Goal: Communication & Community: Participate in discussion

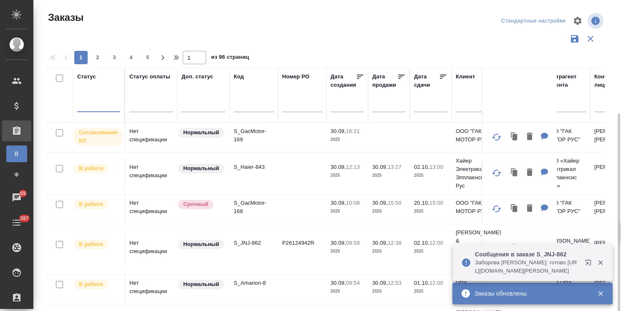
scroll to position [62, 0]
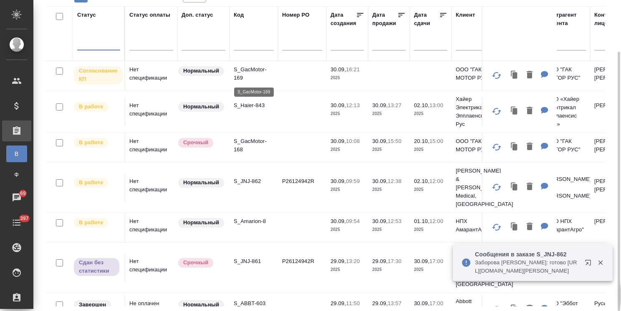
click at [241, 70] on p "S_GacMotor-169" at bounding box center [254, 74] width 40 height 17
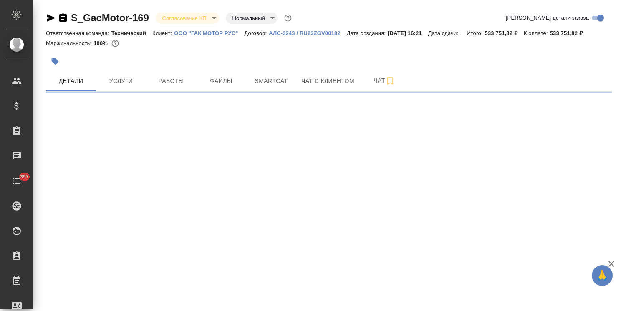
select select "RU"
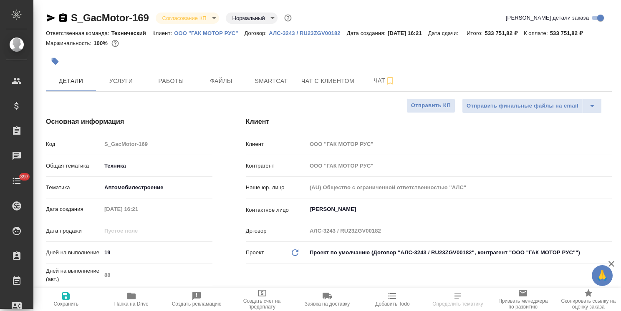
type textarea "x"
type input "[PERSON_NAME]"
type input "Сеитов Павел"
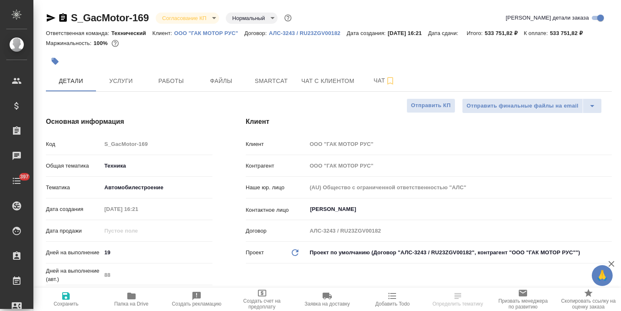
type textarea "x"
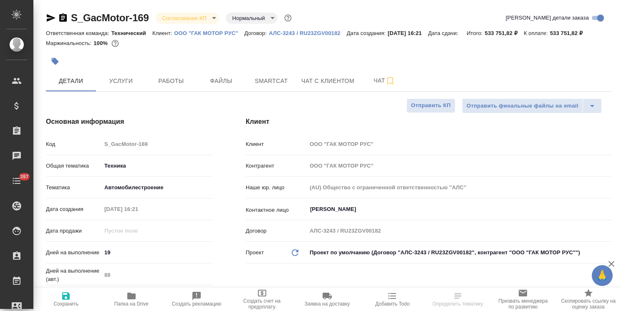
type textarea "x"
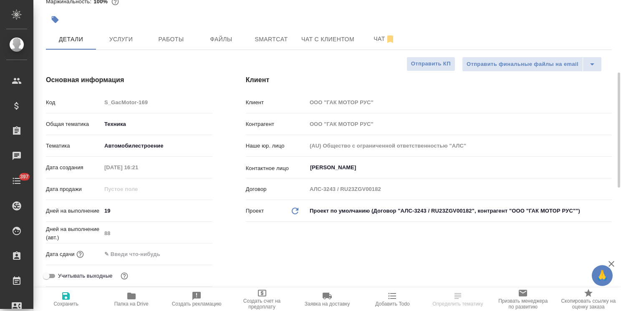
scroll to position [83, 0]
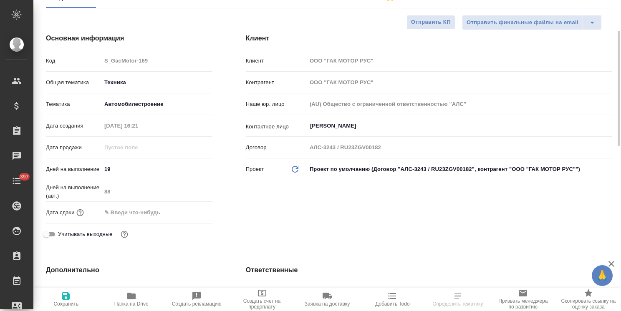
click at [144, 218] on input "text" at bounding box center [137, 213] width 73 height 12
click at [188, 214] on icon "button" at bounding box center [188, 212] width 10 height 10
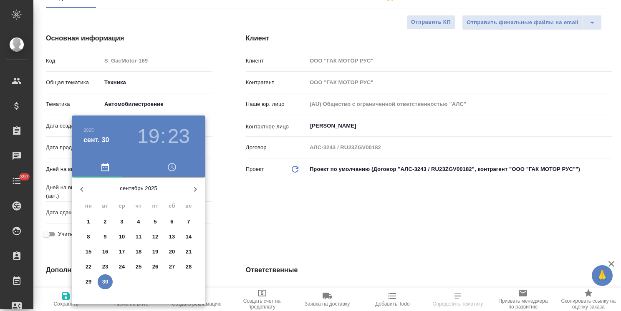
click at [197, 190] on icon "button" at bounding box center [195, 190] width 10 height 10
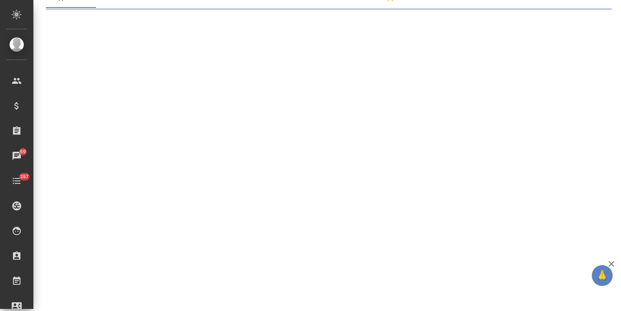
click at [88, 268] on div ".cls-1 fill:#fff; AWATERA Usmanova Olga Клиенты Спецификации Заказы 69 Чаты 397…" at bounding box center [310, 155] width 621 height 311
select select "RU"
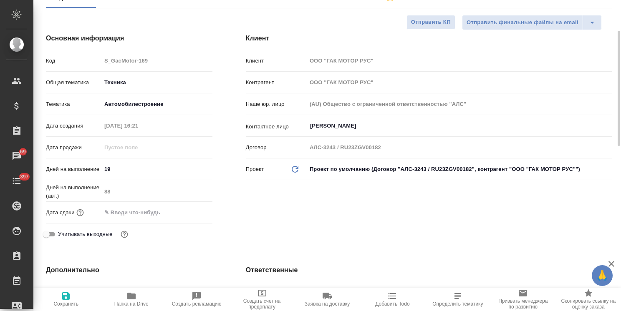
type textarea "x"
click at [157, 210] on input "text" at bounding box center [137, 213] width 73 height 12
click at [187, 213] on icon "button" at bounding box center [188, 212] width 10 height 10
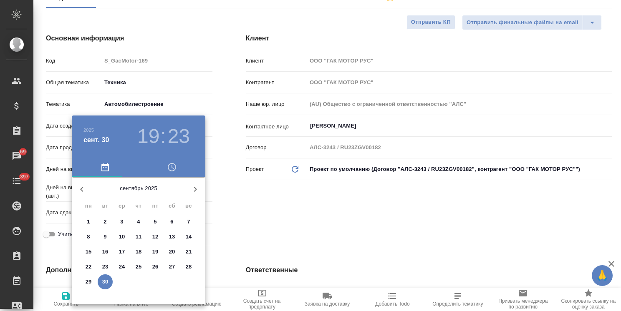
click at [198, 192] on icon "button" at bounding box center [195, 190] width 10 height 10
click at [88, 265] on p "20" at bounding box center [89, 267] width 6 height 8
type input "20.10.2025 19:23"
type textarea "x"
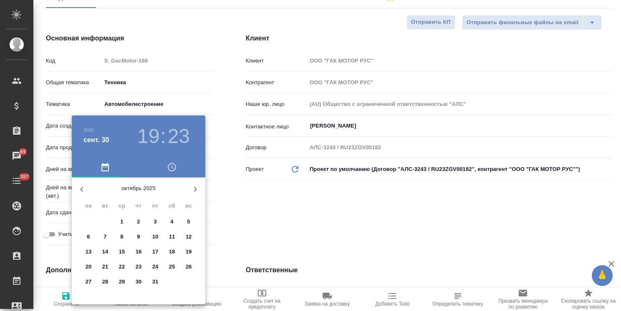
type textarea "x"
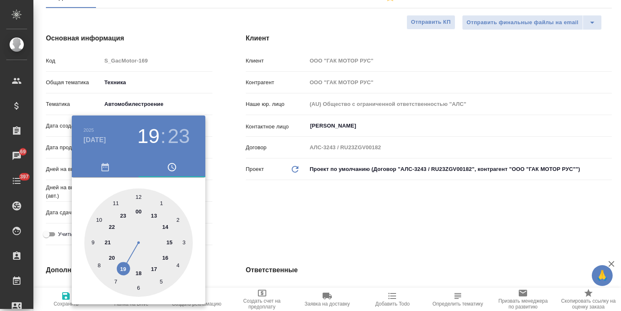
click at [276, 232] on div at bounding box center [310, 155] width 621 height 311
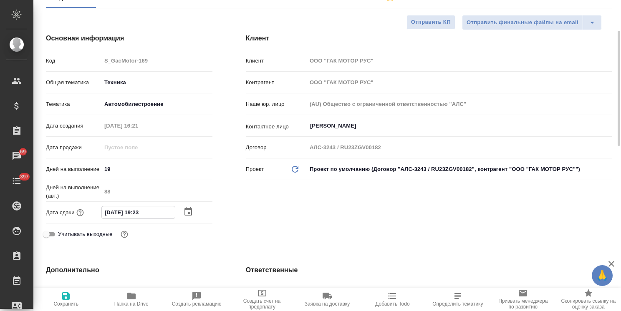
click at [140, 212] on input "20.10.2025 19:23" at bounding box center [138, 213] width 73 height 12
type input "20.10.2025 10:23"
type textarea "x"
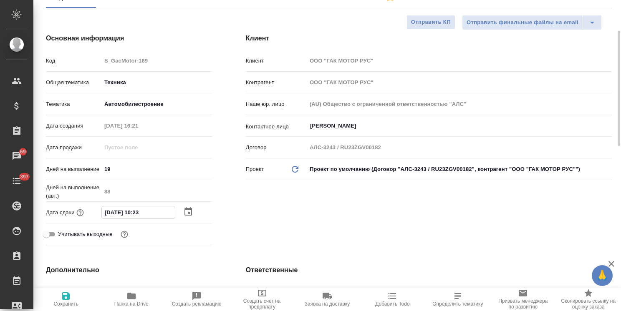
drag, startPoint x: 148, startPoint y: 215, endPoint x: 142, endPoint y: 216, distance: 6.1
click at [142, 216] on input "20.10.2025 10:23" at bounding box center [138, 213] width 73 height 12
type input "20.10.2025 10:0_"
type textarea "x"
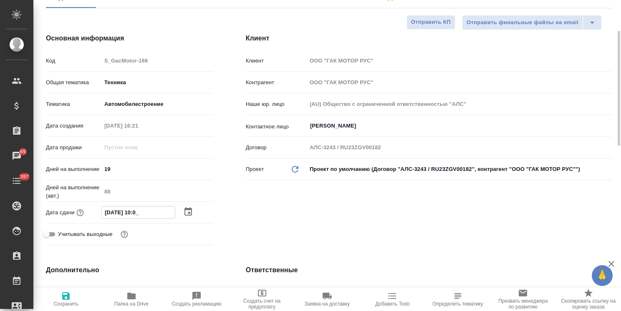
type textarea "x"
type input "20.10.2025 10:00"
type textarea "x"
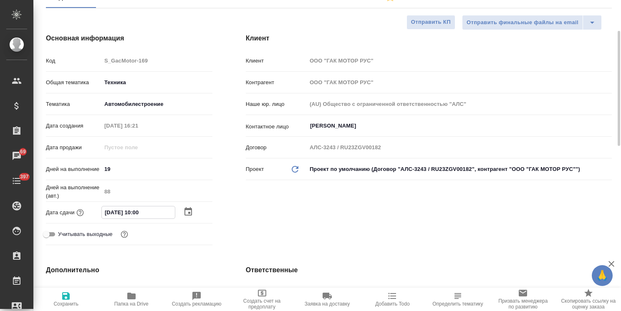
type input "20.10.2025 10:00"
click at [65, 302] on span "Сохранить" at bounding box center [65, 304] width 25 height 6
type textarea "x"
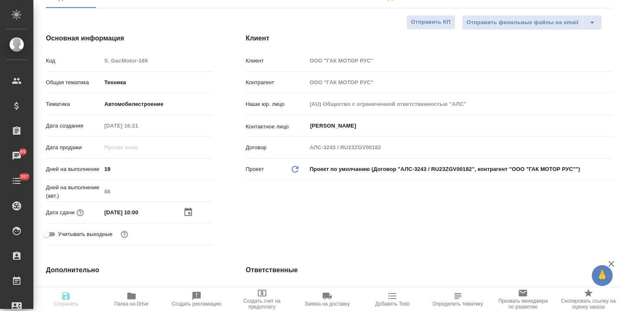
type textarea "x"
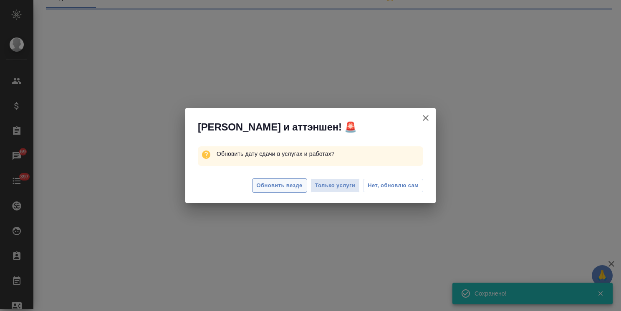
select select "RU"
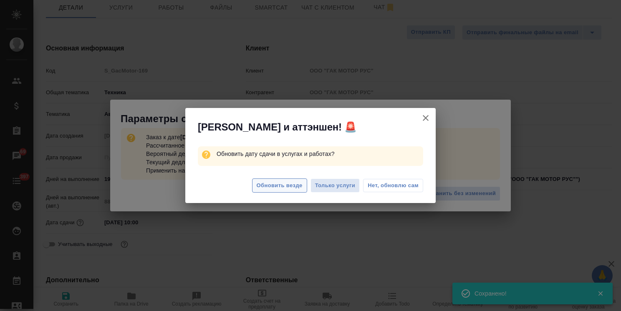
click at [282, 189] on span "Обновить везде" at bounding box center [280, 186] width 46 height 10
type textarea "x"
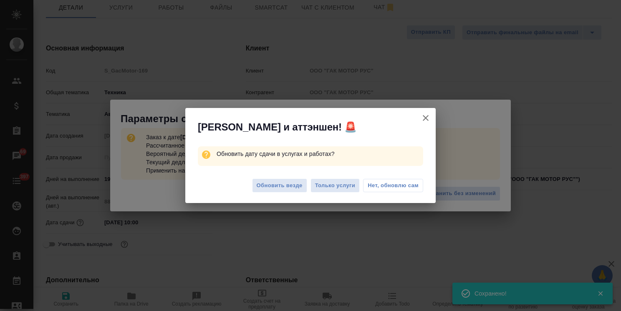
type textarea "x"
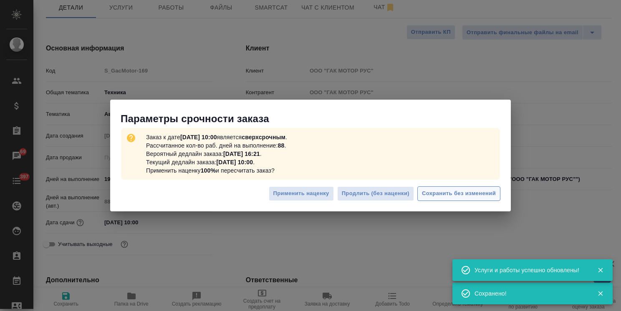
click at [458, 194] on span "Сохранить без изменений" at bounding box center [459, 194] width 74 height 10
type textarea "x"
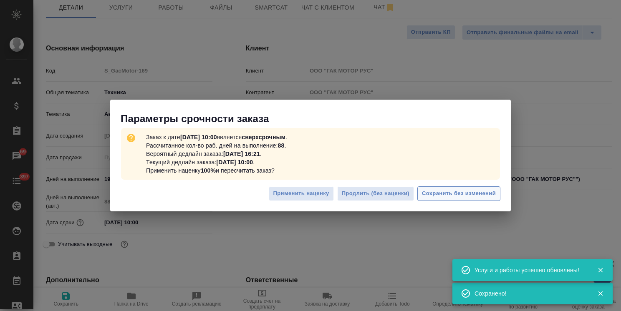
type textarea "x"
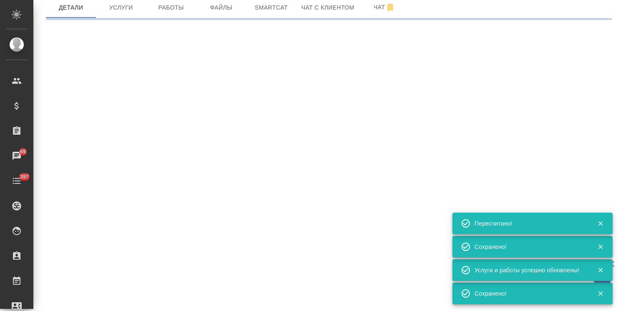
type input "urgent"
select select "RU"
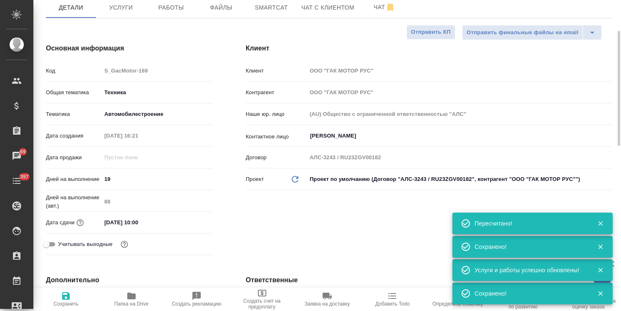
type textarea "x"
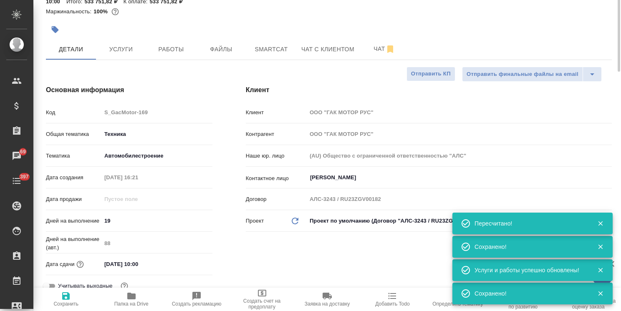
scroll to position [0, 0]
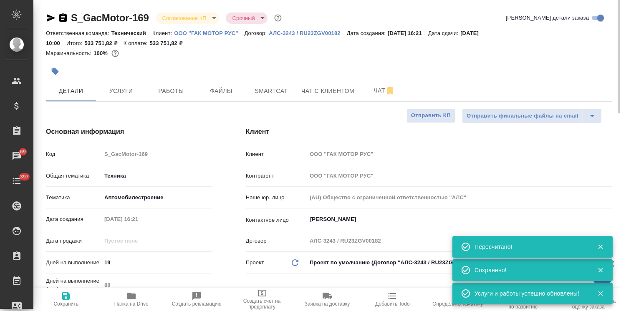
click at [184, 14] on body "🙏 .cls-1 fill:#fff; AWATERA Usmanova Olga Клиенты Спецификации Заказы 69 Чаты 3…" at bounding box center [310, 155] width 621 height 311
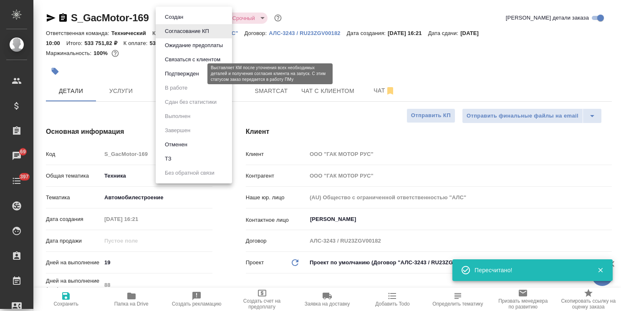
click at [316, 103] on div at bounding box center [310, 155] width 621 height 311
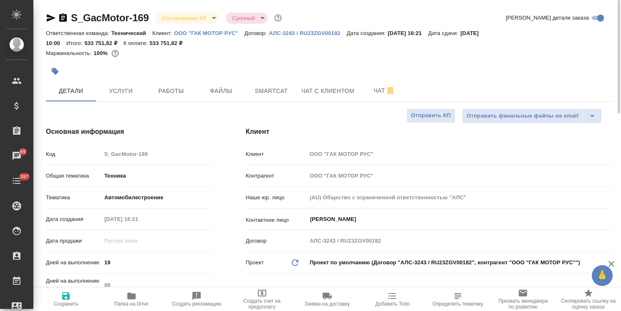
click at [171, 18] on body "🙏 .cls-1 fill:#fff; AWATERA Usmanova Olga Клиенты Спецификации Заказы 69 Чаты 3…" at bounding box center [310, 155] width 621 height 311
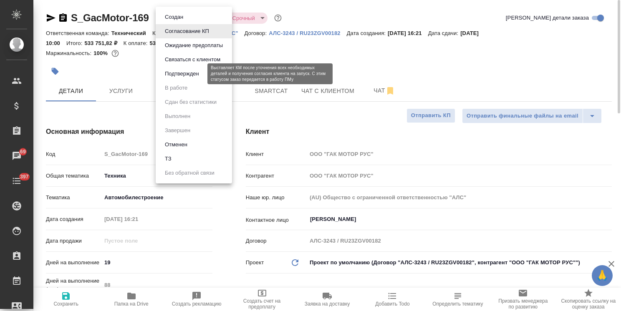
click at [172, 73] on button "Подтвержден" at bounding box center [181, 73] width 39 height 9
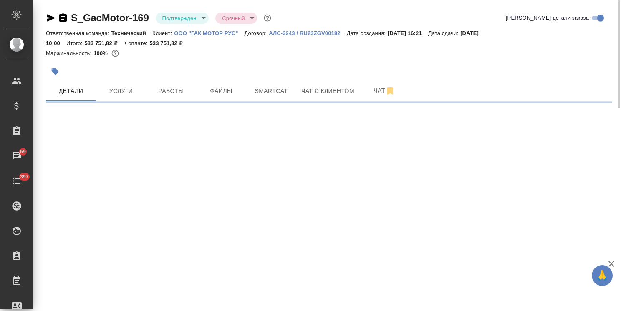
select select "RU"
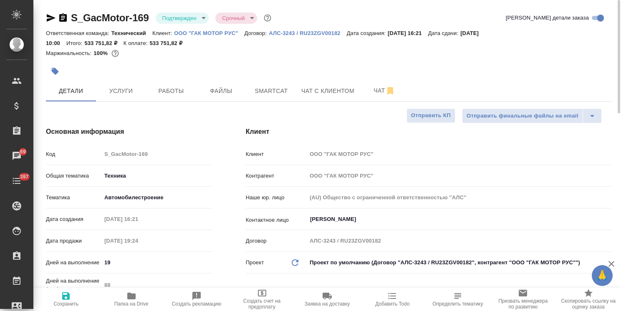
type textarea "x"
click at [51, 20] on icon "button" at bounding box center [51, 18] width 10 height 10
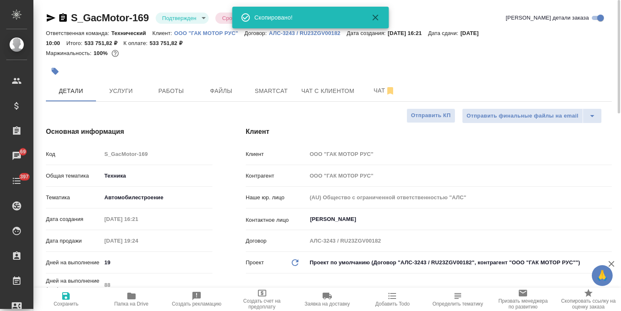
type textarea "x"
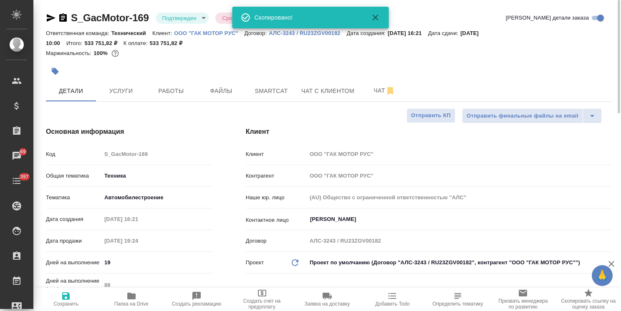
type textarea "x"
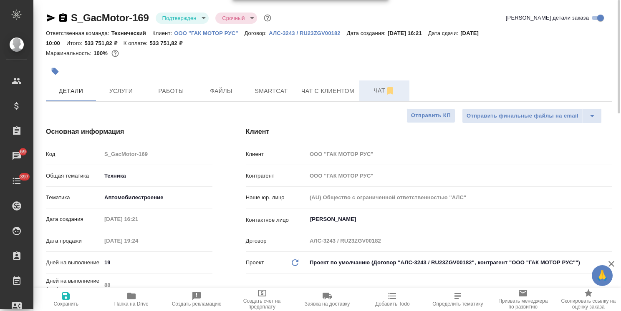
click at [372, 90] on span "Чат" at bounding box center [384, 91] width 40 height 10
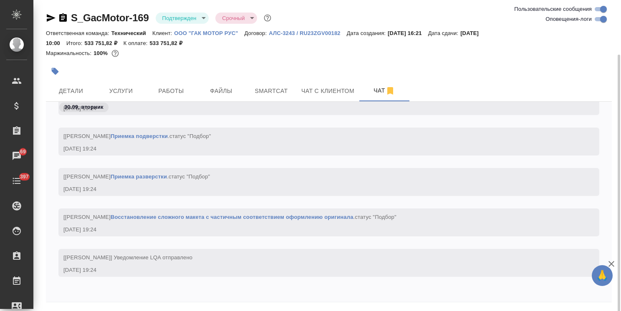
scroll to position [28, 0]
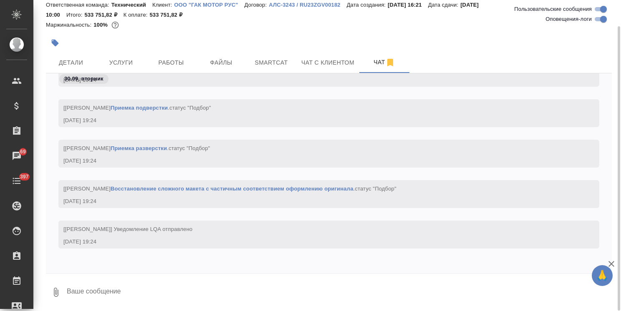
click at [100, 293] on textarea at bounding box center [339, 292] width 546 height 28
type textarea "коллеги, пока НЕ приступаем к работам"
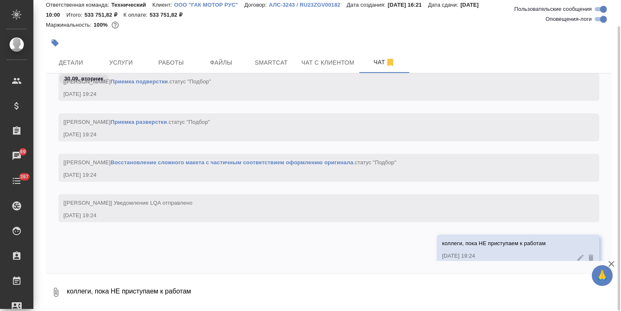
scroll to position [1919, 0]
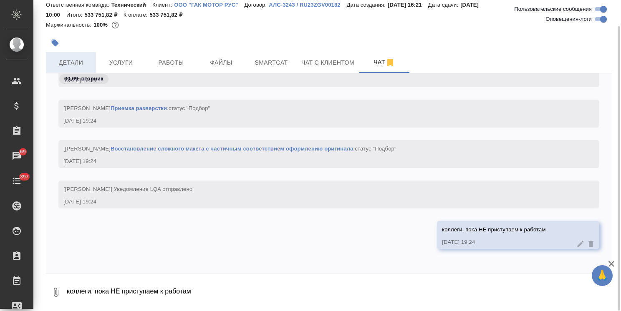
click at [76, 60] on span "Детали" at bounding box center [71, 63] width 40 height 10
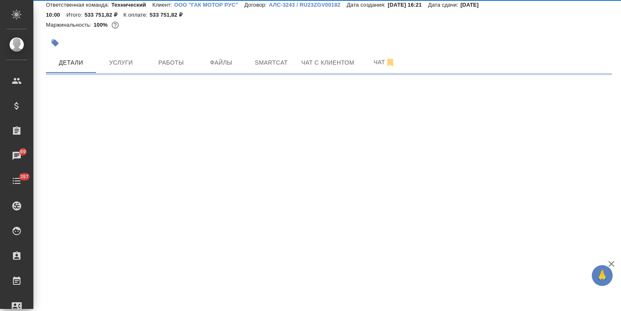
select select "RU"
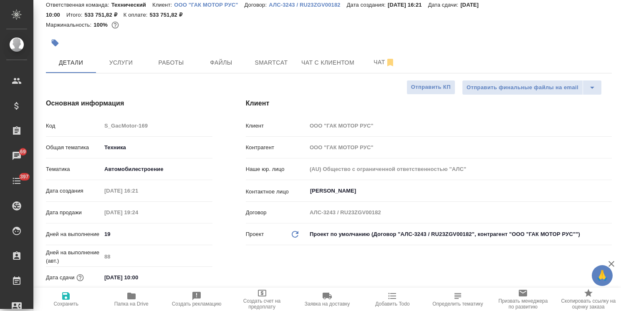
type textarea "x"
